Goal: Navigation & Orientation: Find specific page/section

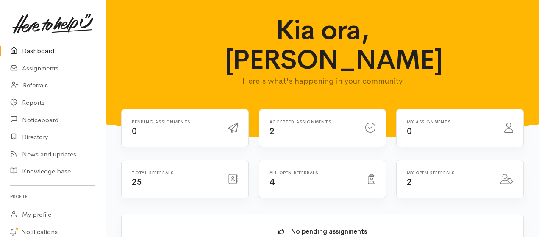
click at [39, 54] on link "Dashboard" at bounding box center [52, 50] width 105 height 17
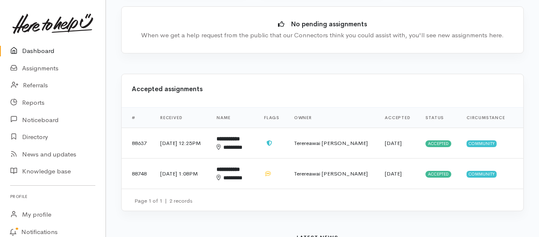
scroll to position [226, 0]
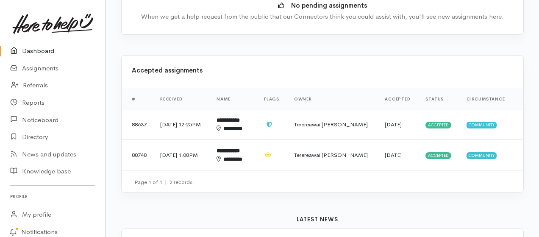
click at [29, 49] on link "Dashboard" at bounding box center [52, 50] width 105 height 17
